Goal: Find specific page/section: Find specific page/section

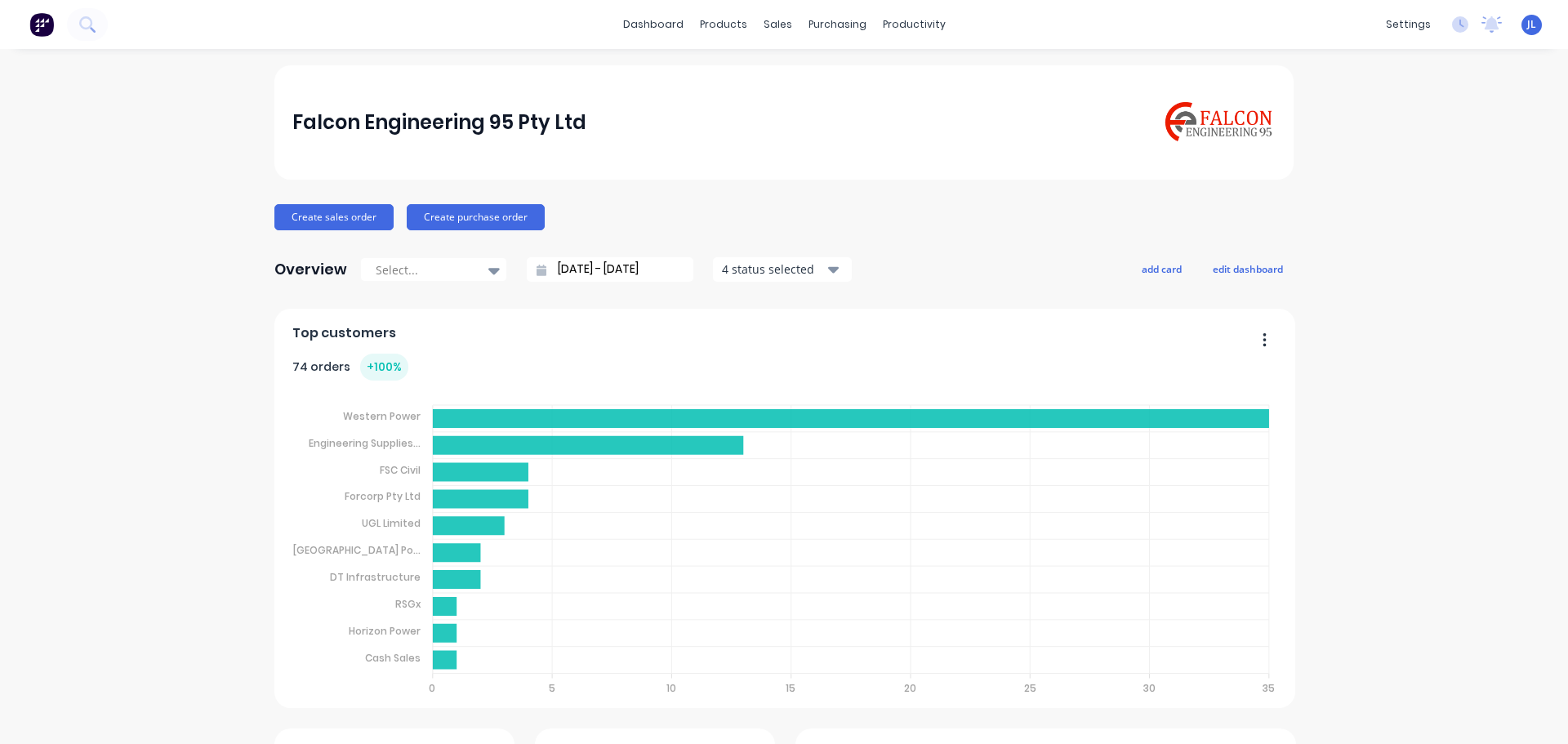
click at [1527, 25] on span "JL" at bounding box center [1531, 24] width 9 height 15
click at [874, 117] on div "Falcon Engineering 95 Pty Ltd" at bounding box center [784, 121] width 984 height 47
click at [849, 79] on div "Purchase Orders" at bounding box center [883, 78] width 87 height 15
click at [859, 82] on div "Purchase Orders" at bounding box center [883, 78] width 87 height 15
